Goal: Task Accomplishment & Management: Manage account settings

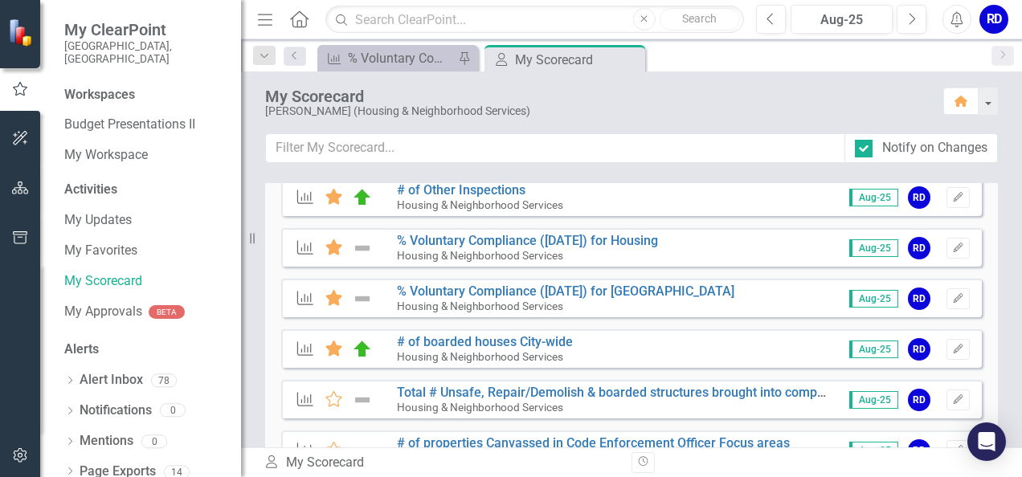
scroll to position [321, 0]
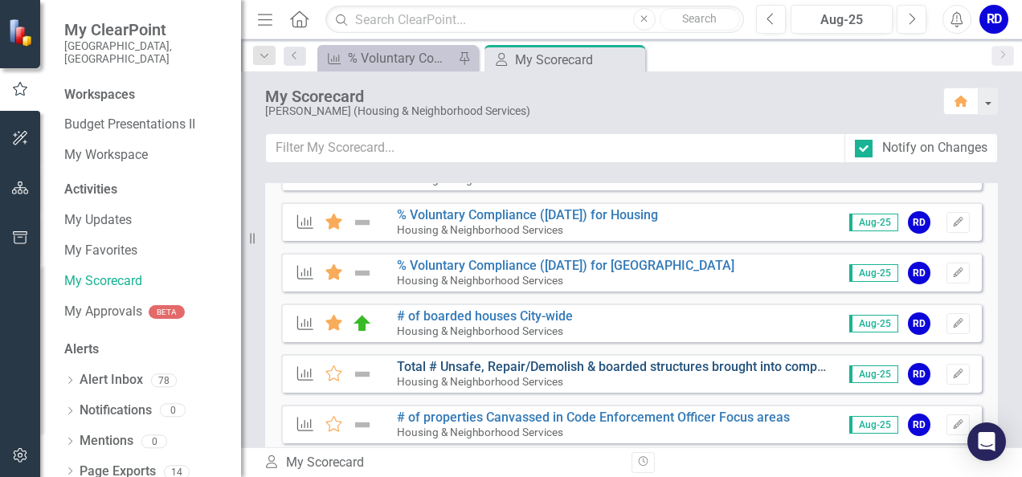
click at [487, 371] on link "Total # Unsafe, Repair/Demolish & boarded structures brought into compliance by…" at bounding box center [801, 366] width 808 height 15
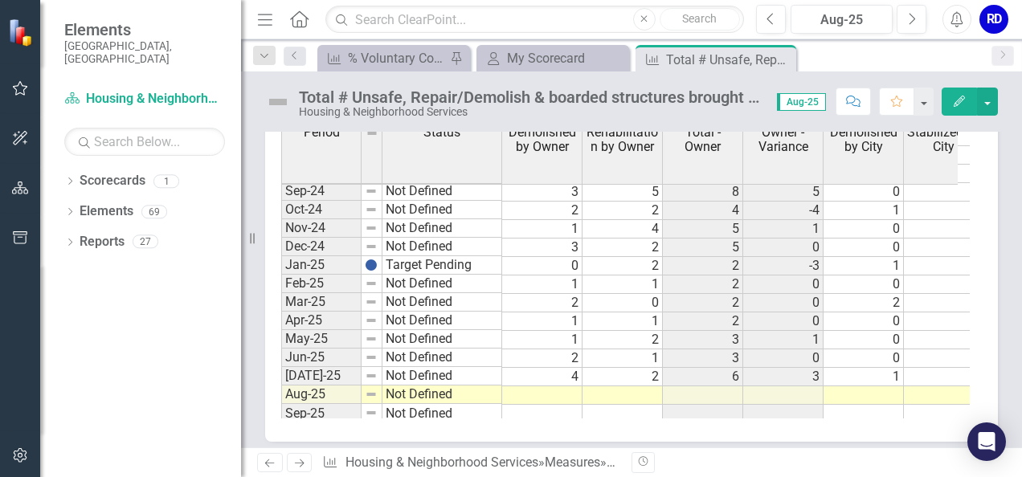
scroll to position [1125, 0]
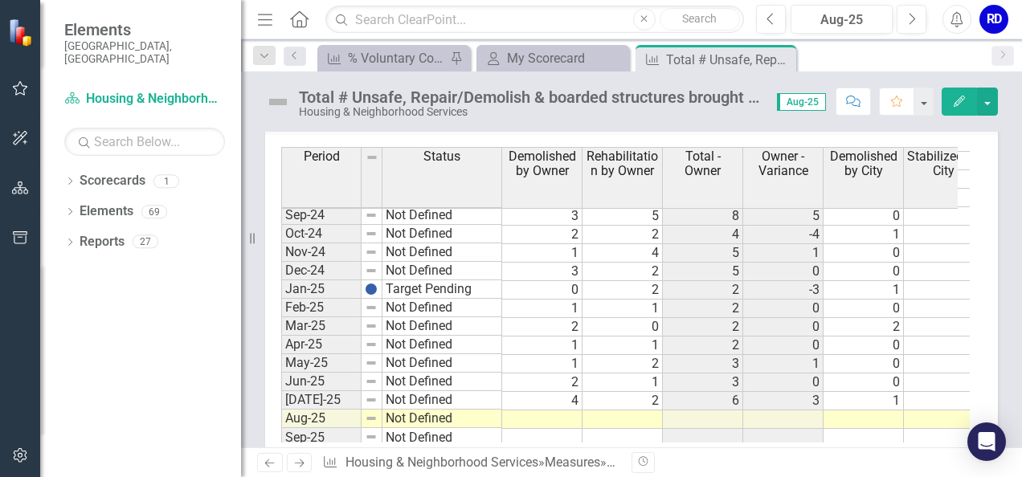
click at [556, 411] on td at bounding box center [542, 420] width 80 height 18
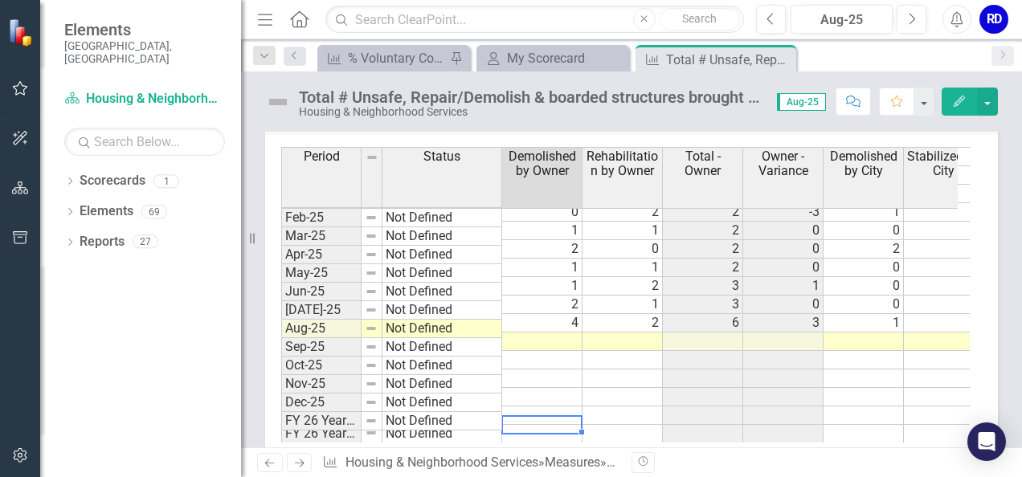
click at [556, 425] on td at bounding box center [542, 434] width 80 height 18
click at [552, 333] on td at bounding box center [542, 342] width 80 height 18
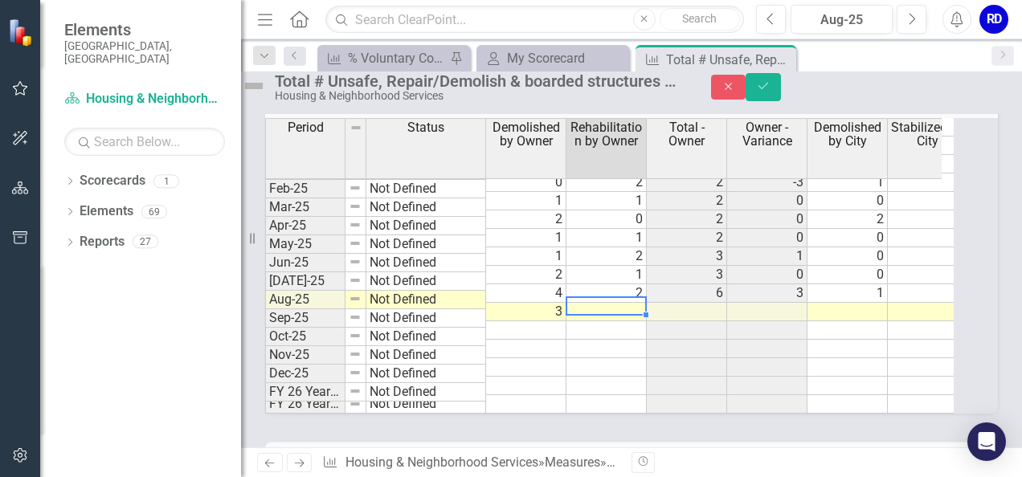
click at [607, 321] on td at bounding box center [606, 312] width 80 height 18
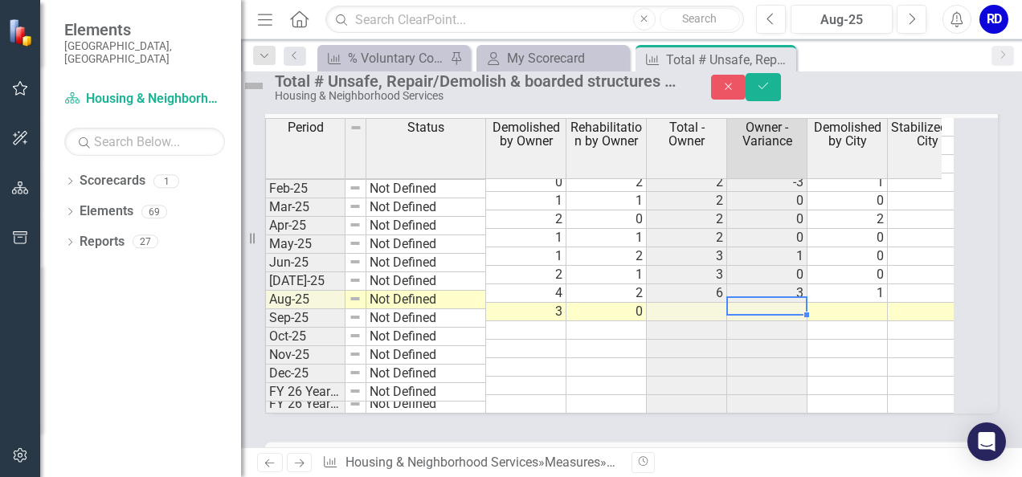
click at [799, 321] on td at bounding box center [767, 312] width 80 height 18
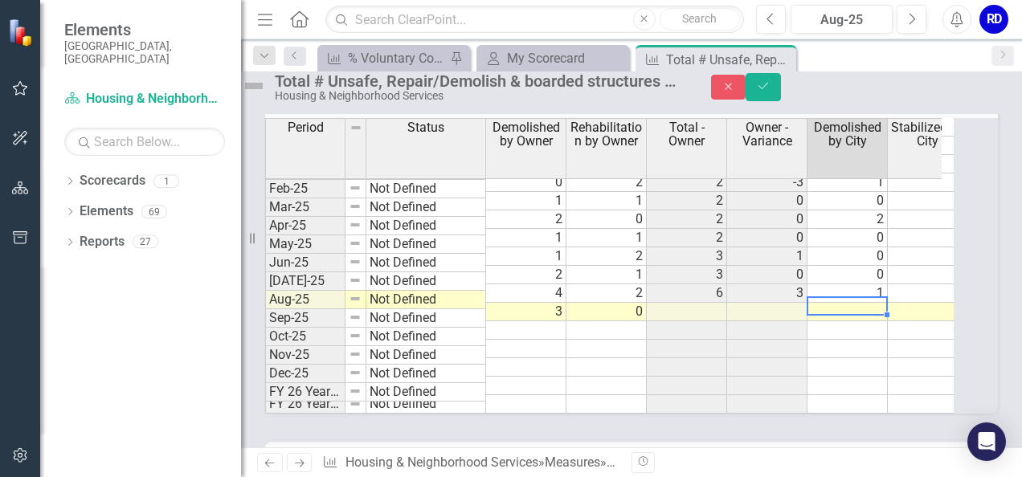
click at [879, 321] on td at bounding box center [848, 312] width 80 height 18
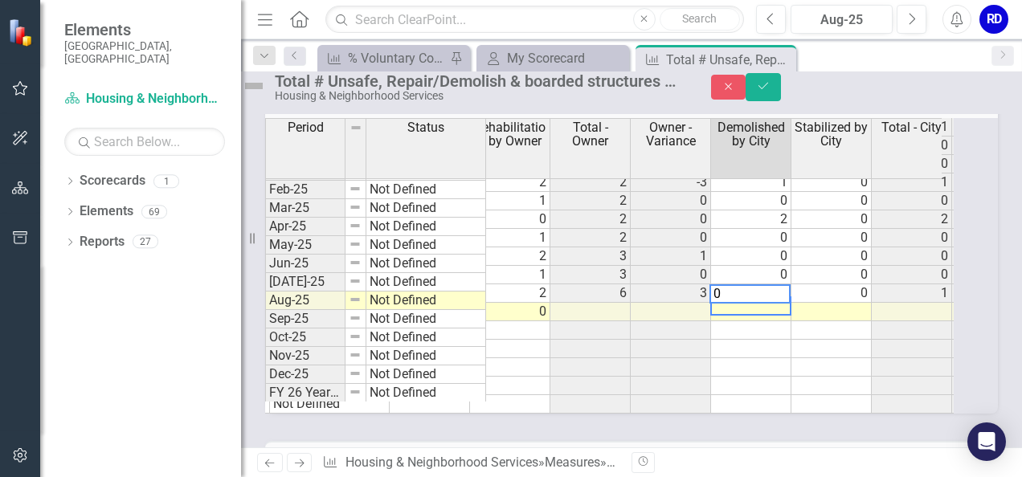
click at [847, 319] on td at bounding box center [831, 312] width 80 height 18
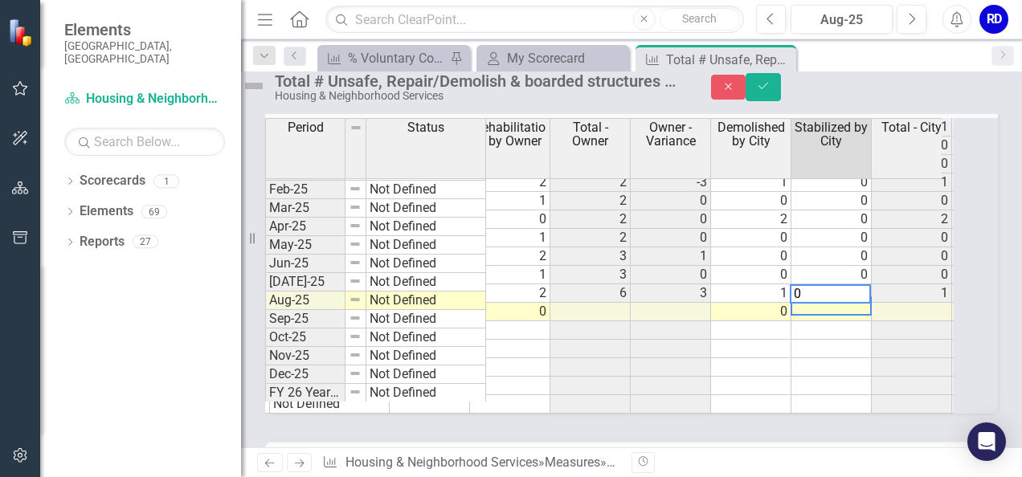
scroll to position [0, 153]
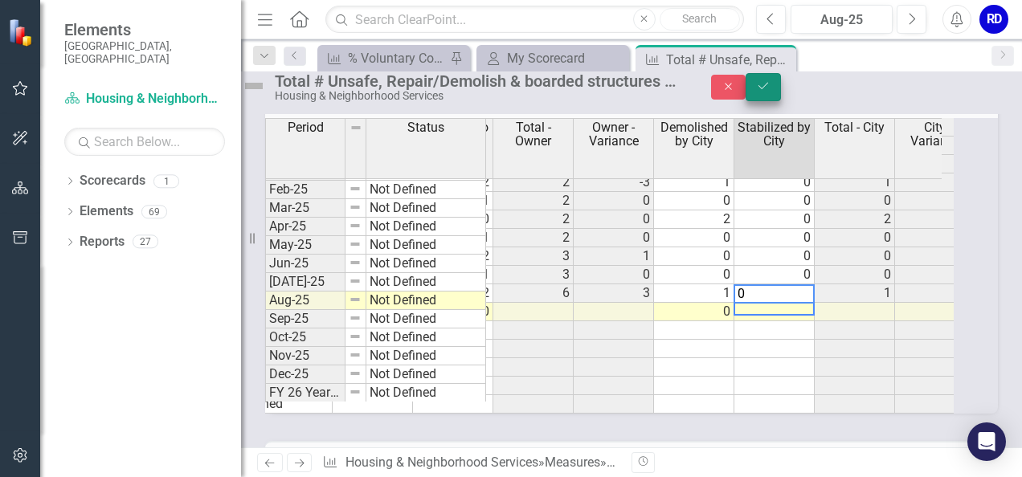
type textarea "0"
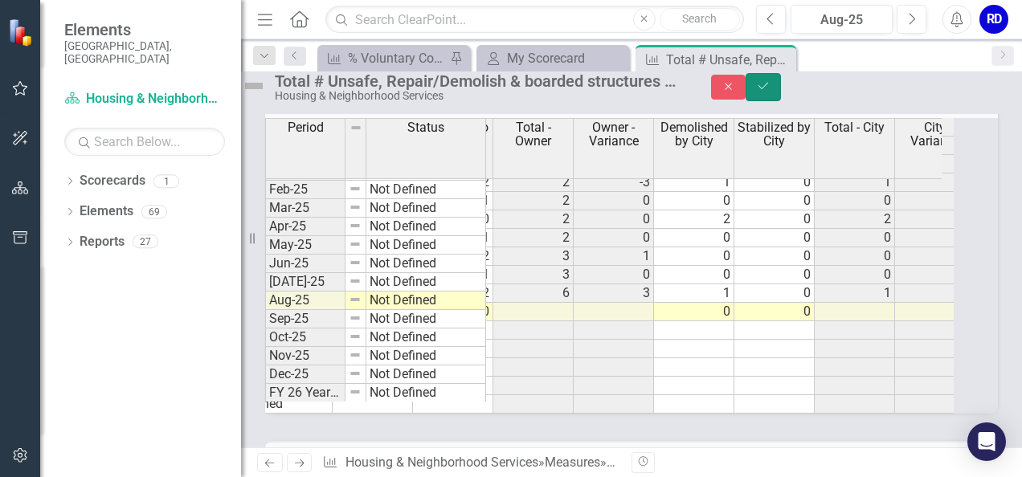
click at [771, 92] on icon "Save" at bounding box center [763, 85] width 14 height 11
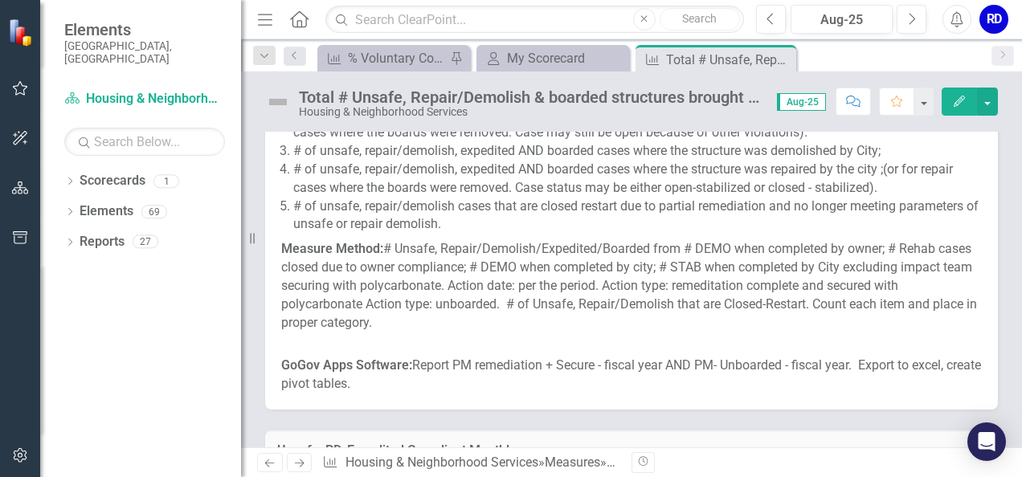
scroll to position [80, 0]
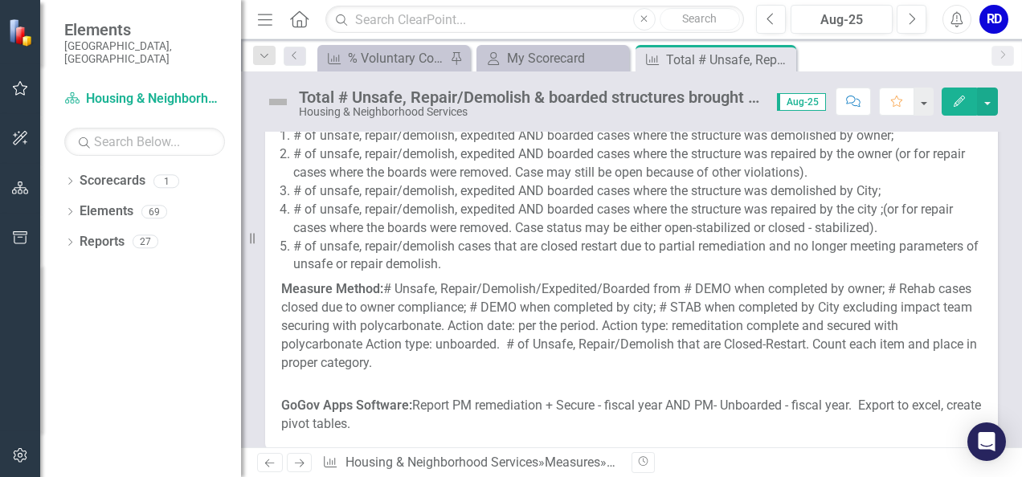
click at [521, 387] on p "Measure Method: # Unsafe, Repair/Demolish/Expedited/Boarded from # DEMO when co…" at bounding box center [631, 335] width 701 height 117
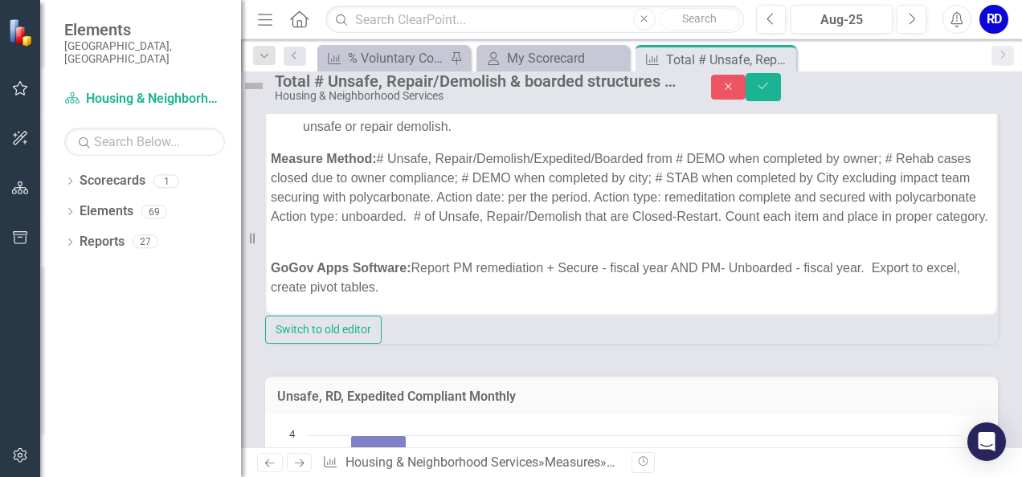
scroll to position [161, 0]
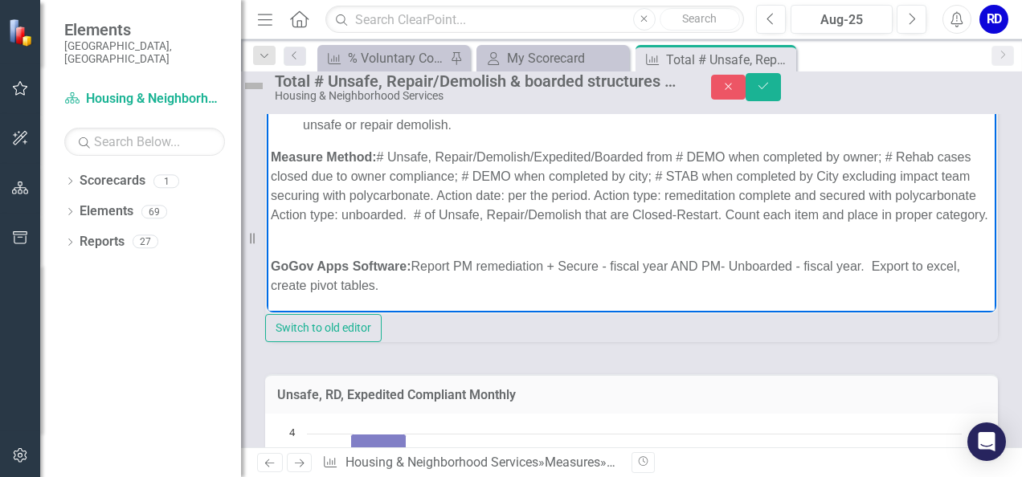
drag, startPoint x: 480, startPoint y: 265, endPoint x: 766, endPoint y: 300, distance: 287.3
click at [766, 300] on body "Definition: # of unsafe, repair/demolish, expedited AND boarded cases where the…" at bounding box center [632, 128] width 730 height 368
click at [872, 308] on body "Definition: # of unsafe, repair/demolish, expedited AND boarded cases where the…" at bounding box center [632, 128] width 730 height 368
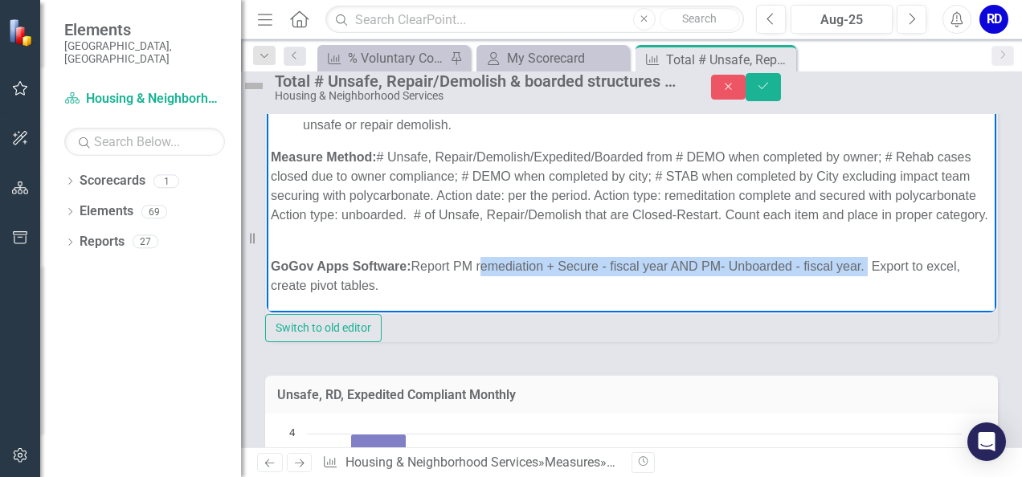
drag, startPoint x: 868, startPoint y: 269, endPoint x: 480, endPoint y: 263, distance: 387.3
click at [480, 263] on p "GoGov Apps Software: Report PM remediation + Secure - fiscal year AND PM- Unboa…" at bounding box center [632, 275] width 722 height 39
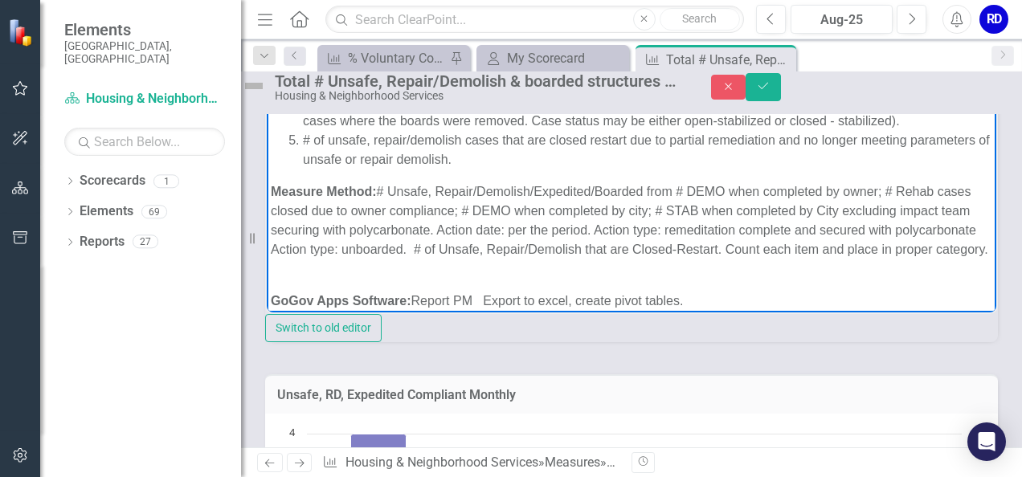
scroll to position [87, 0]
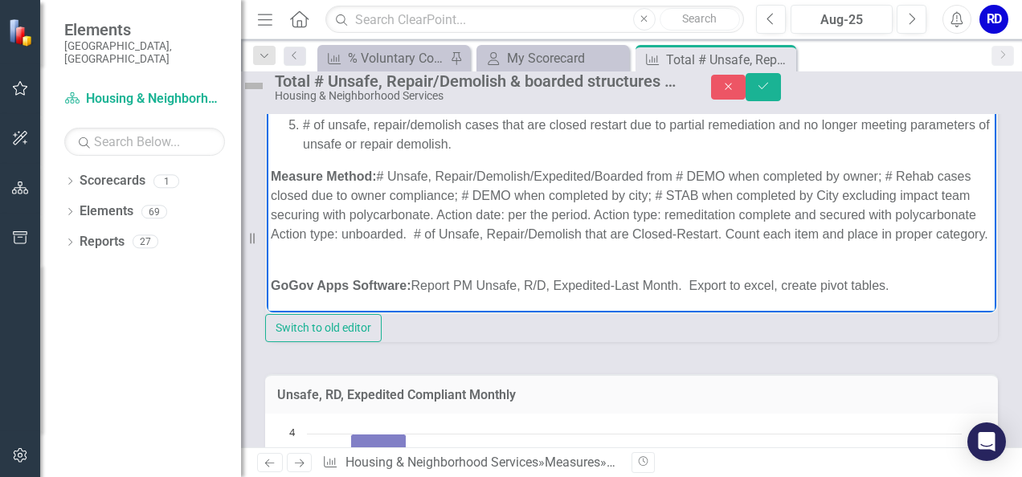
drag, startPoint x: 784, startPoint y: 284, endPoint x: 895, endPoint y: 276, distance: 111.2
click at [895, 276] on p "GoGov Apps Software: Report PM Unsafe, R/D, Expedited-Last Month. Export to exc…" at bounding box center [632, 285] width 722 height 19
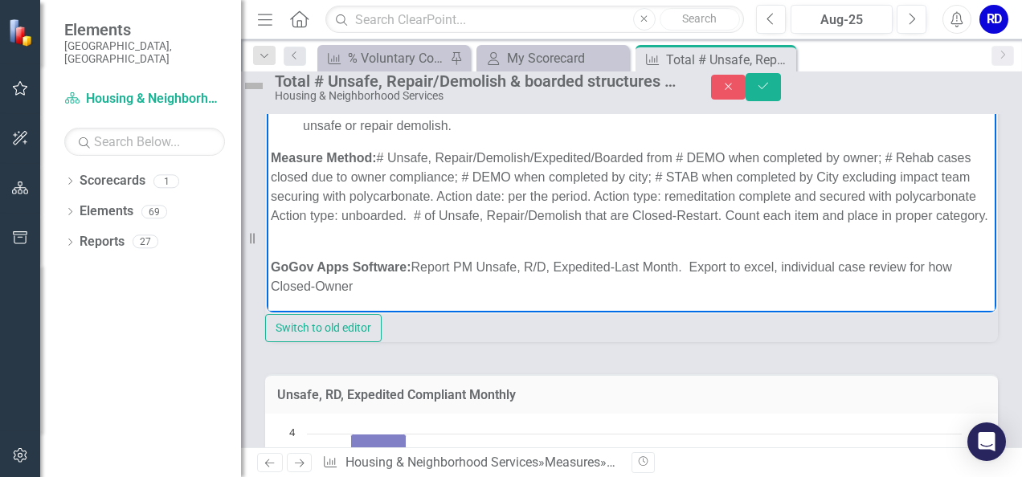
click at [402, 296] on p "GoGov Apps Software: Report PM Unsafe, R/D, Expedited-Last Month. Export to exc…" at bounding box center [632, 276] width 722 height 39
click at [781, 88] on button "Save" at bounding box center [763, 87] width 35 height 28
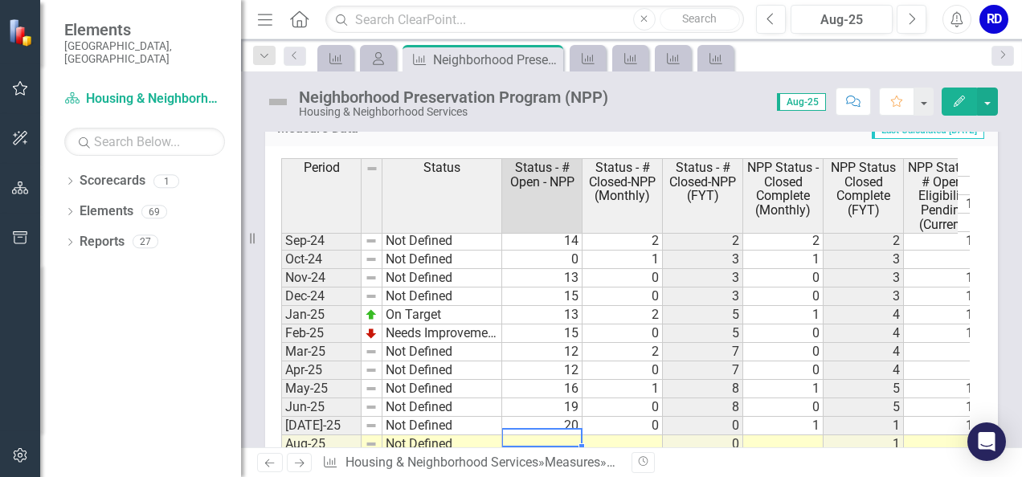
scroll to position [738, 0]
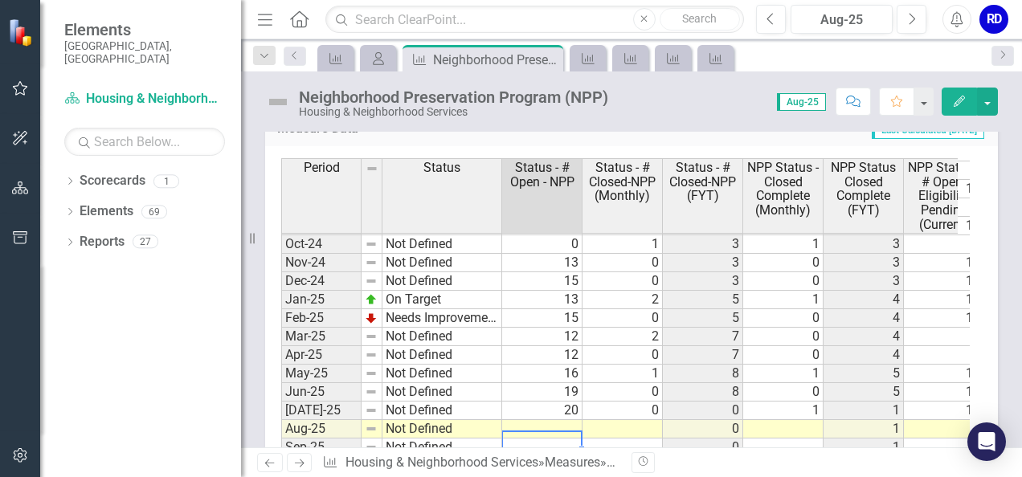
click at [546, 422] on td at bounding box center [542, 429] width 80 height 18
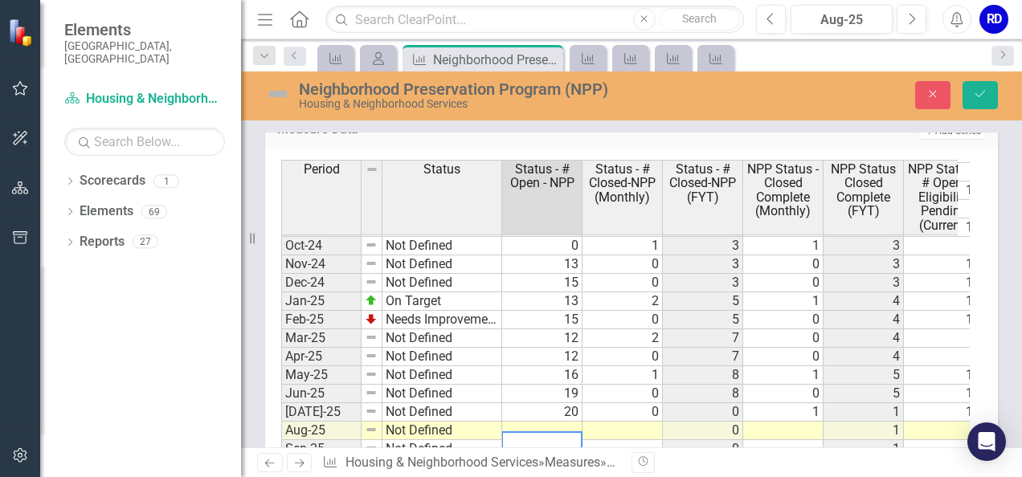
click at [546, 422] on td at bounding box center [542, 431] width 80 height 18
type textarea "20"
click at [619, 423] on td at bounding box center [623, 431] width 80 height 18
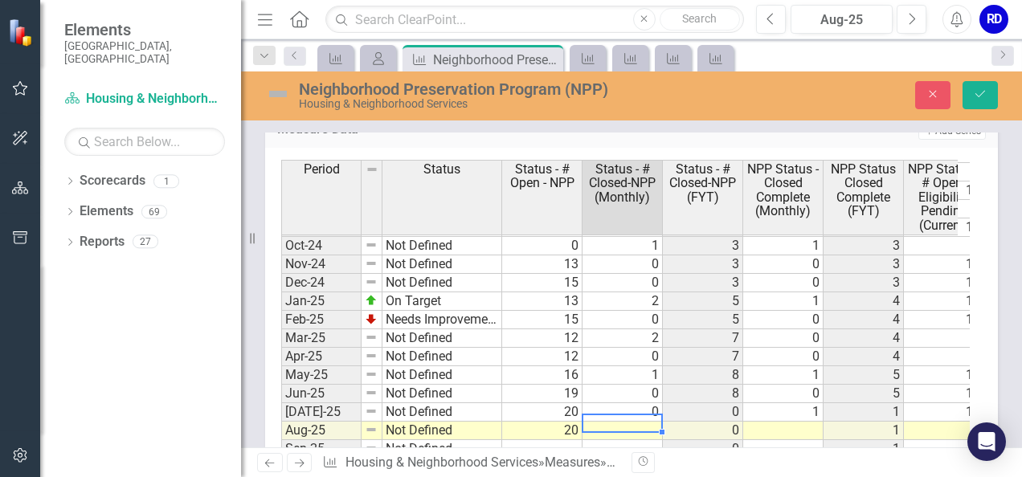
click at [622, 423] on td at bounding box center [623, 431] width 80 height 18
type textarea "1"
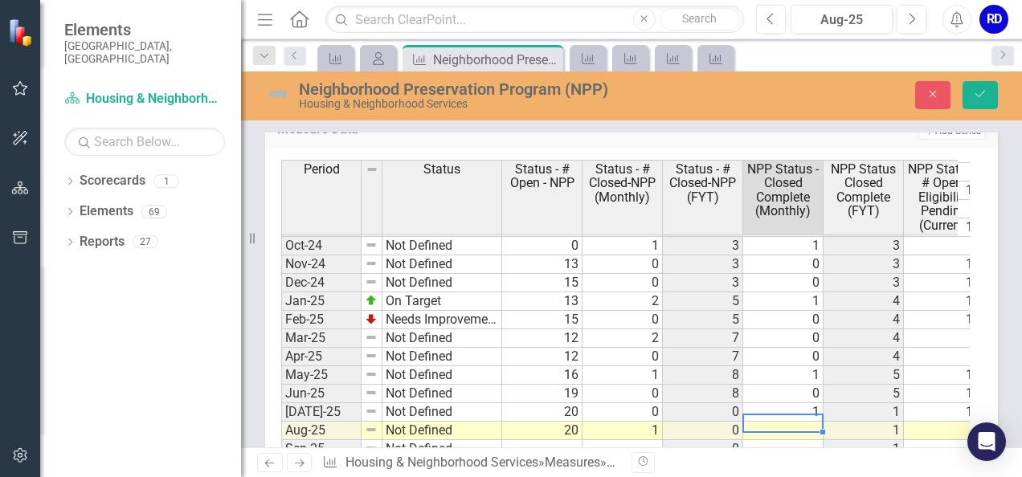
click at [775, 422] on td at bounding box center [783, 431] width 80 height 18
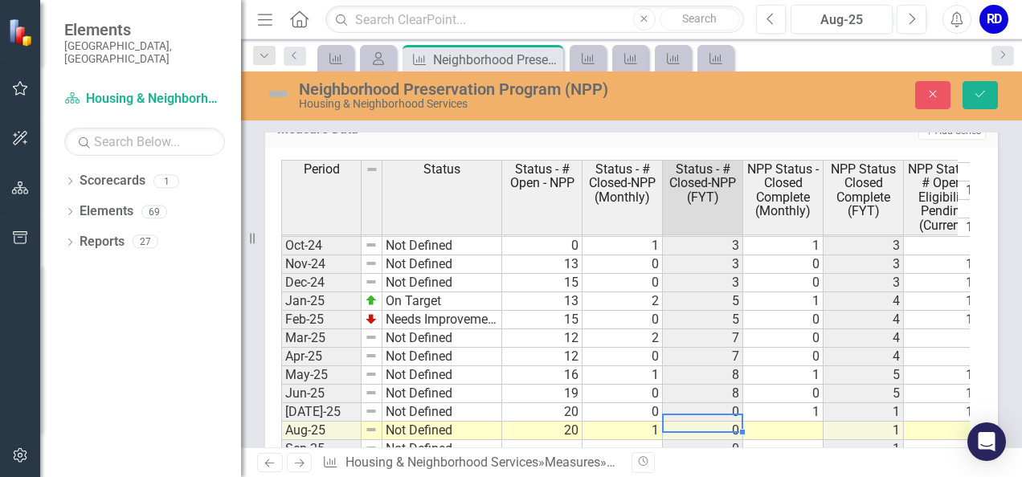
click at [709, 422] on td "0" at bounding box center [703, 431] width 80 height 18
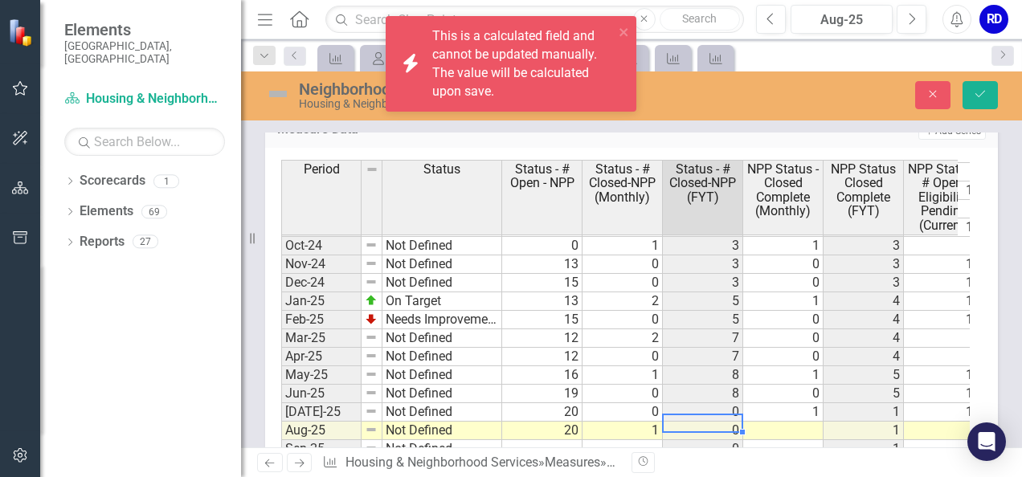
click at [805, 422] on td at bounding box center [783, 431] width 80 height 18
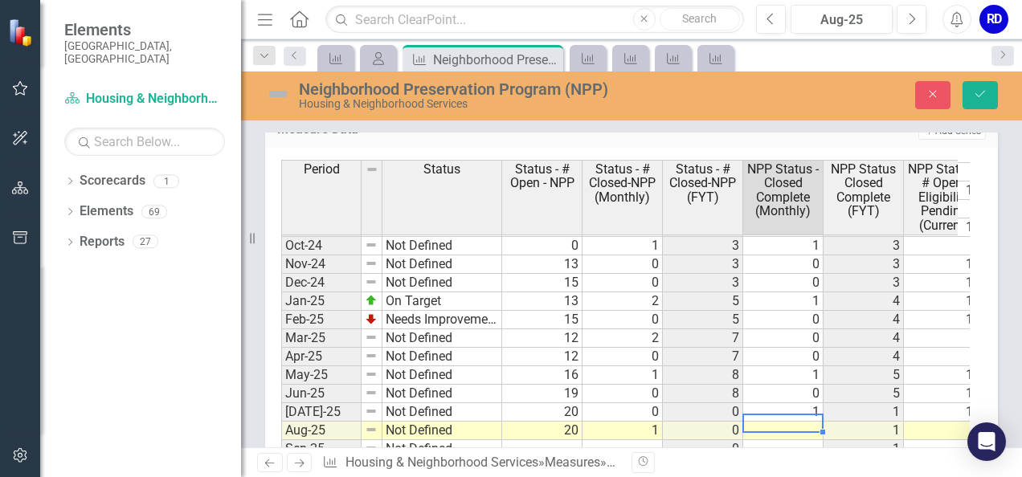
click at [777, 422] on td at bounding box center [783, 431] width 80 height 18
type textarea "1"
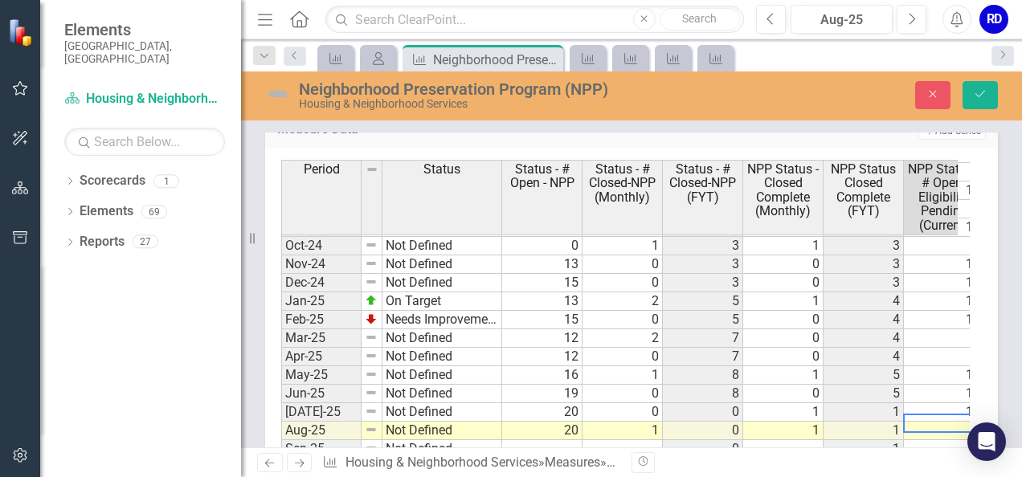
click at [948, 422] on td at bounding box center [944, 431] width 80 height 18
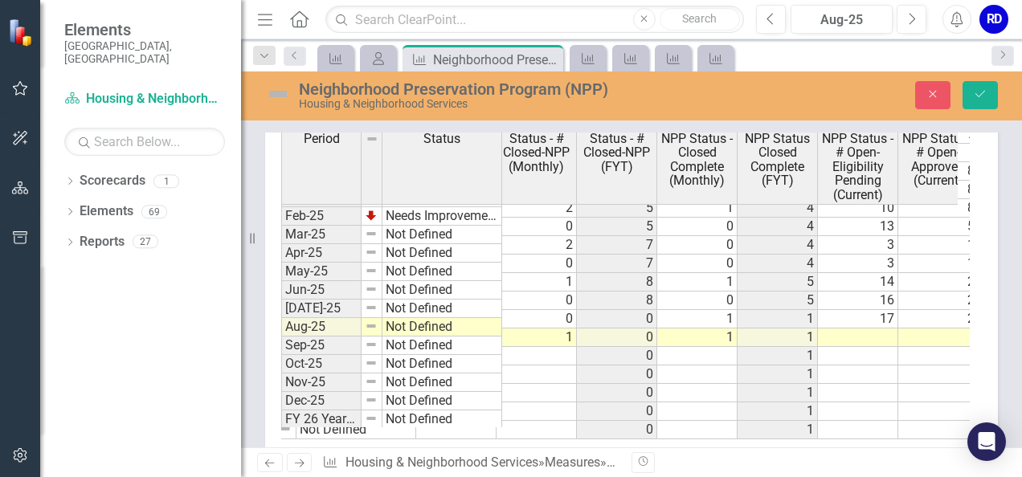
scroll to position [0, 194]
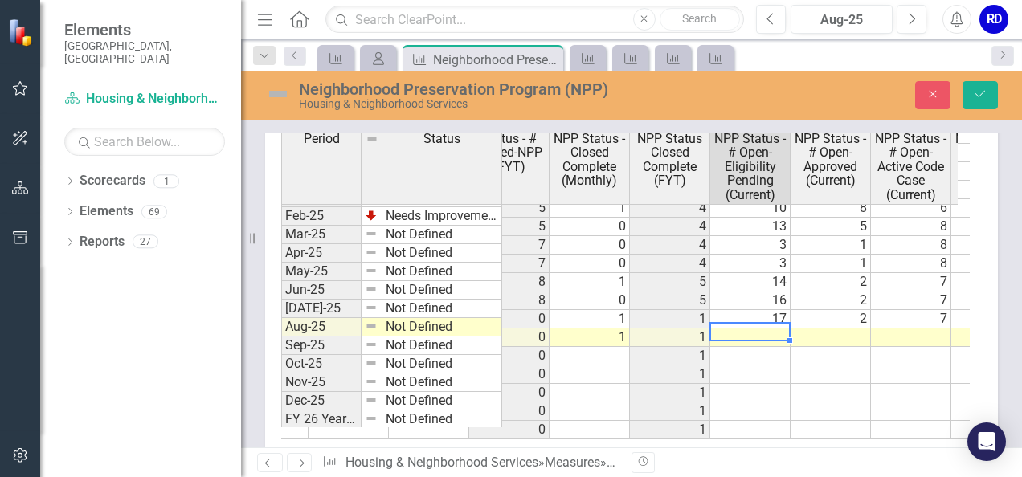
click at [757, 321] on tbody "Jan-24 Not Defined 17 0 14 0 4 4 12 $ 0.00 $ 40,204.59 $ 12,941.62 $ 12,941.62 …" at bounding box center [962, 208] width 1748 height 463
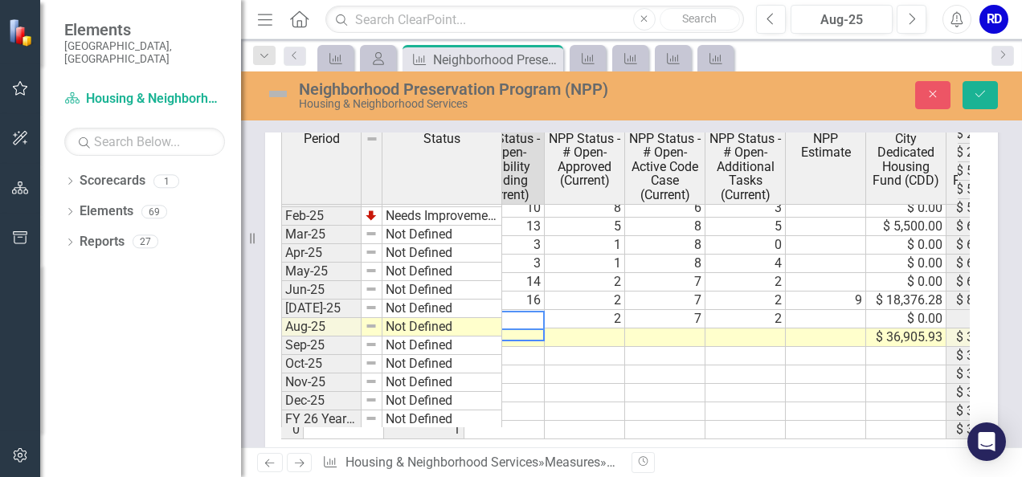
scroll to position [0, 442]
type textarea "0"
click at [744, 297] on tbody "Jan-24 Not Defined 17 0 14 0 4 4 12 $ 0.00 $ 40,204.59 $ 12,941.62 $ 12,941.62 …" at bounding box center [713, 208] width 1748 height 463
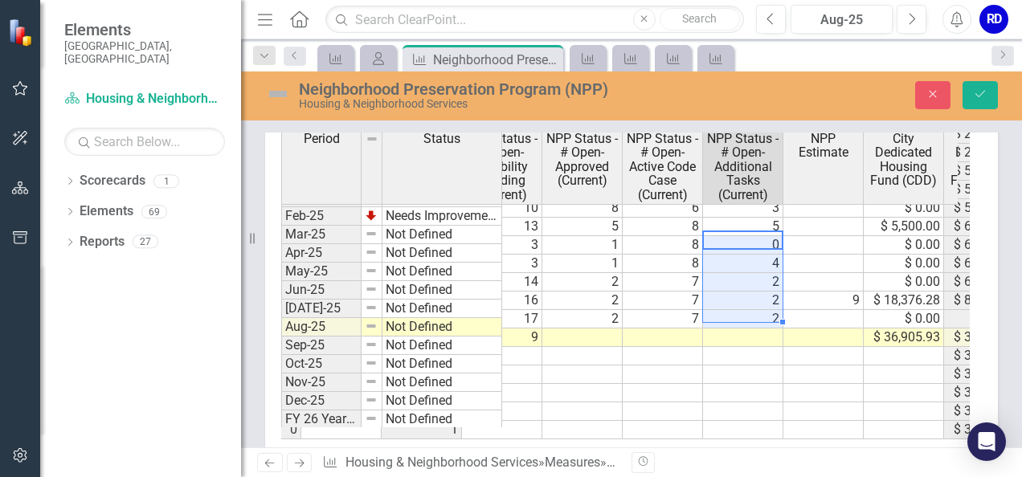
click at [718, 366] on td at bounding box center [743, 375] width 80 height 18
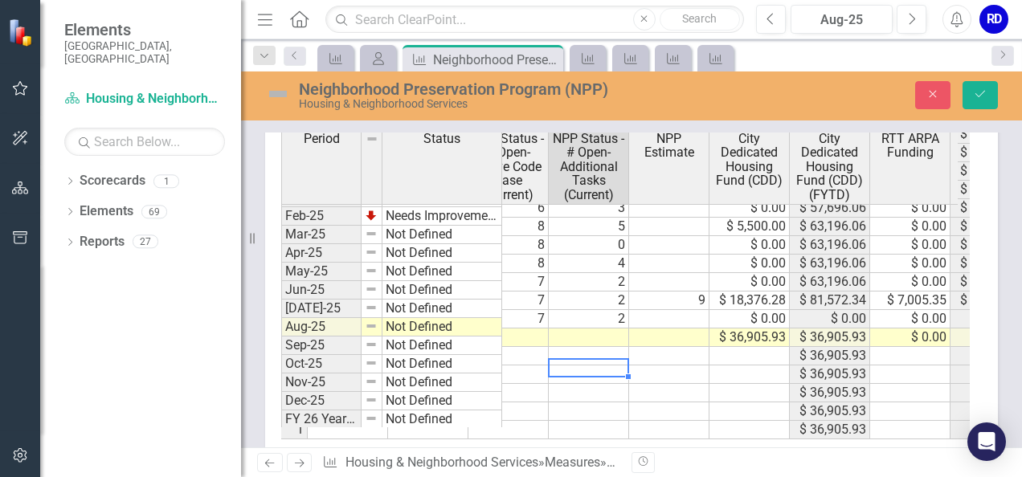
scroll to position [0, 598]
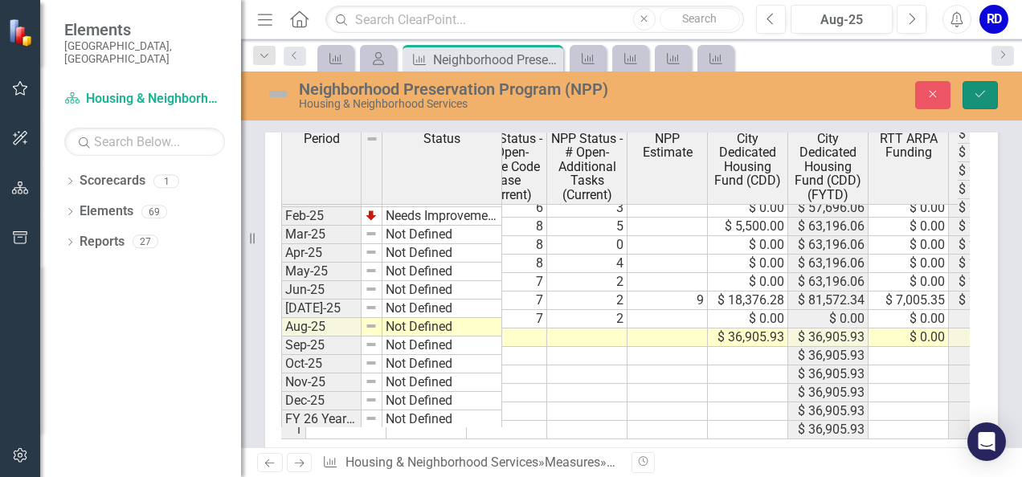
click at [974, 93] on icon "Save" at bounding box center [980, 93] width 14 height 11
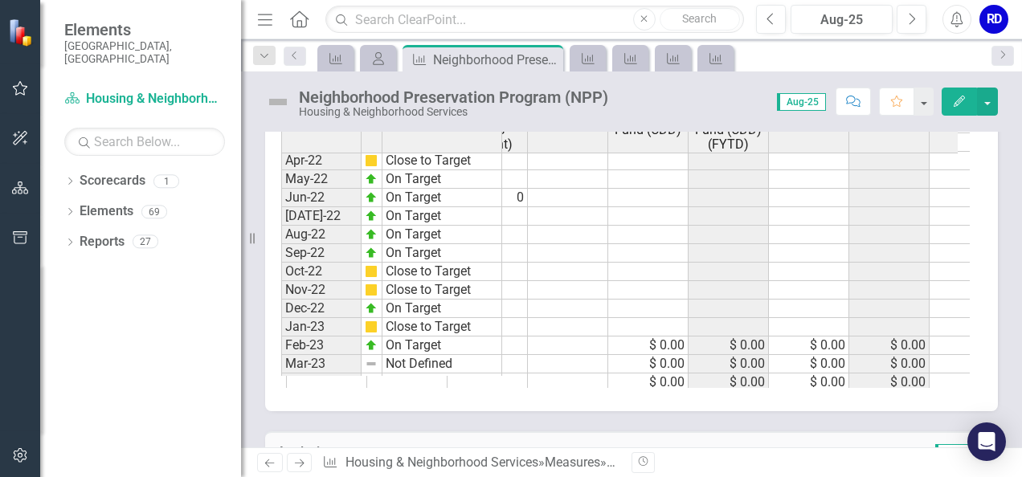
scroll to position [215, 0]
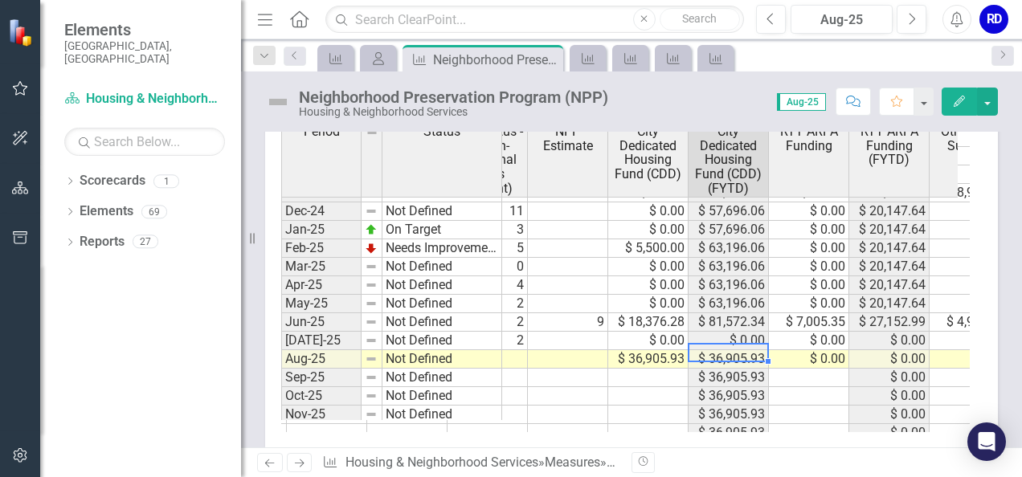
click at [736, 350] on td "$ 36,905.93" at bounding box center [729, 359] width 80 height 18
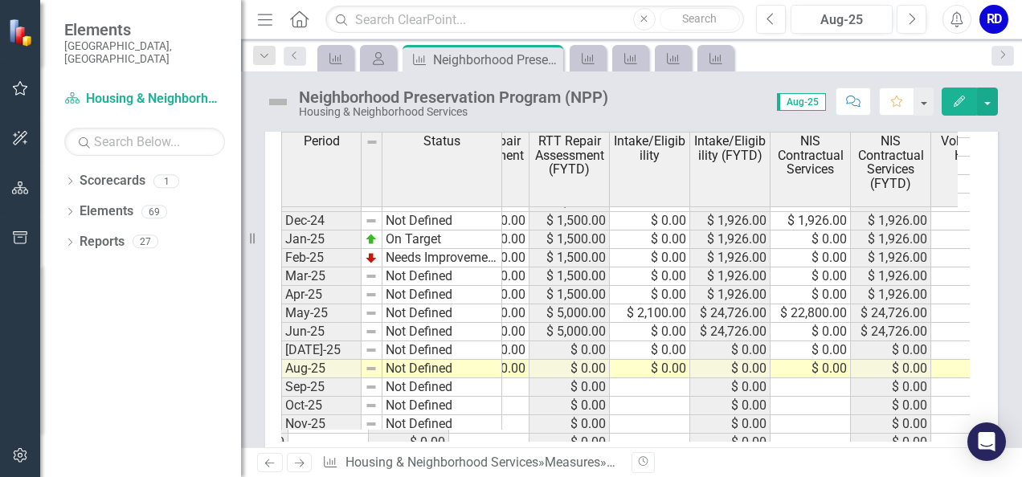
scroll to position [772, 1344]
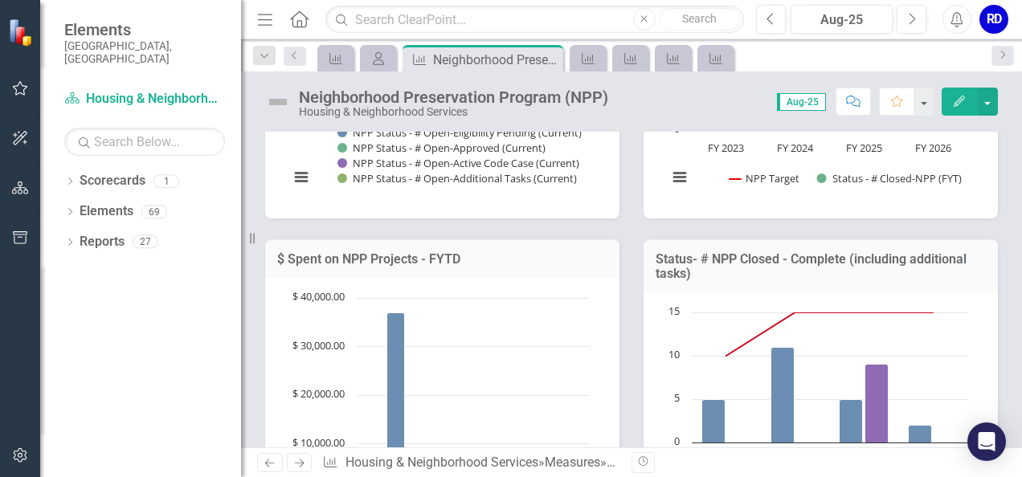
click at [297, 460] on icon "Next" at bounding box center [299, 463] width 14 height 10
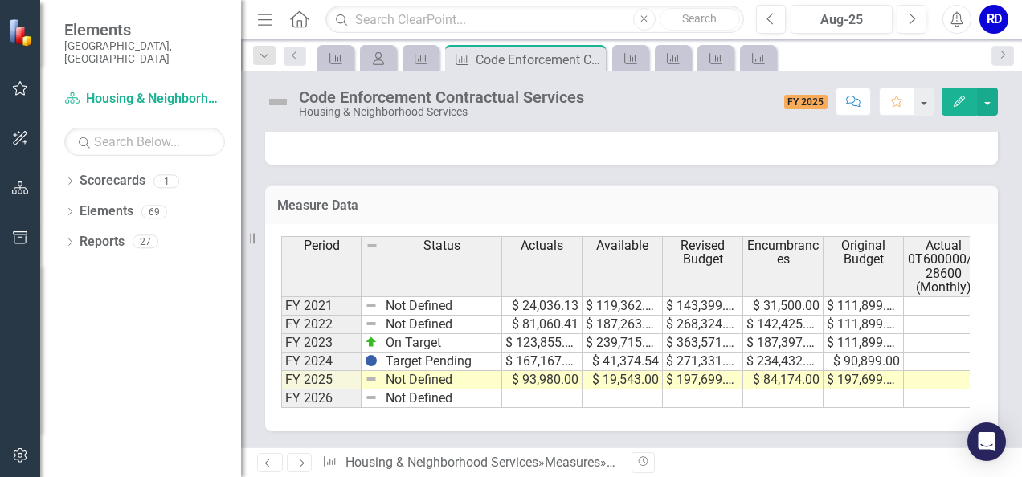
scroll to position [621, 0]
